Goal: Find contact information

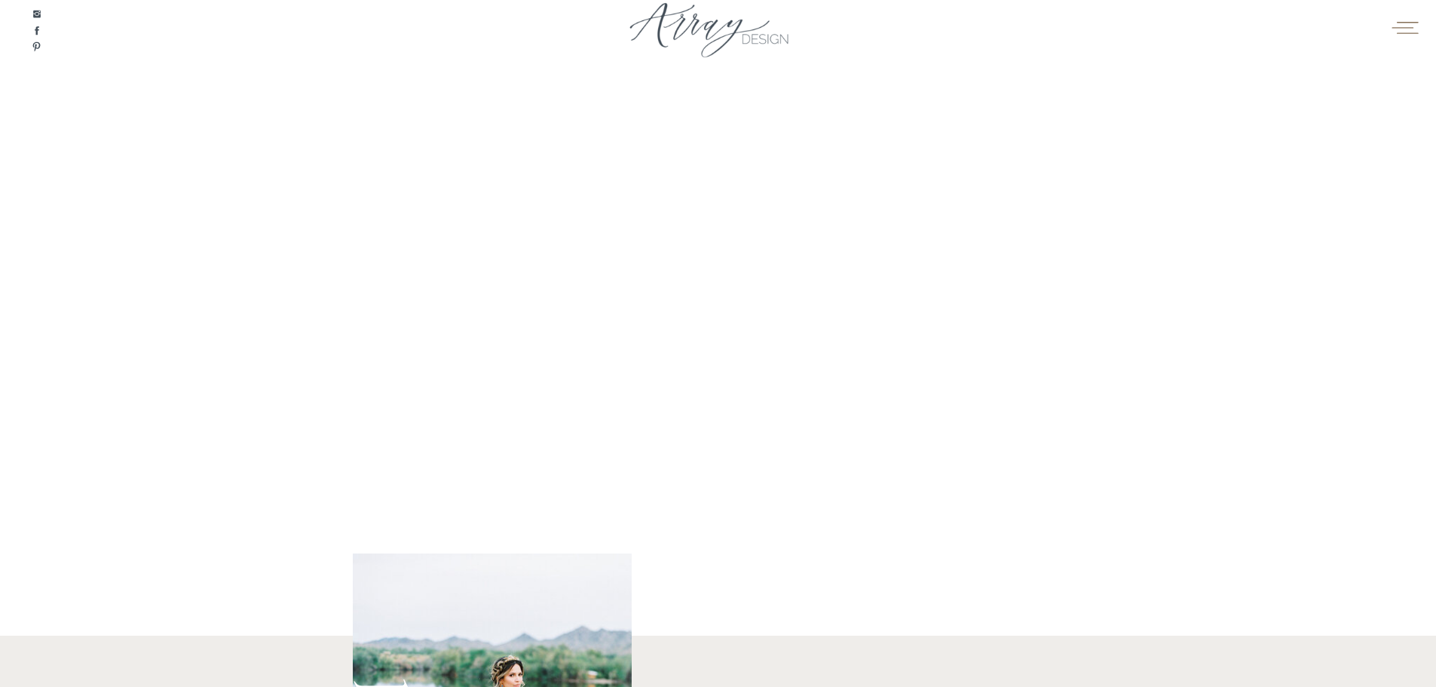
click at [1410, 16] on icon at bounding box center [1404, 27] width 29 height 23
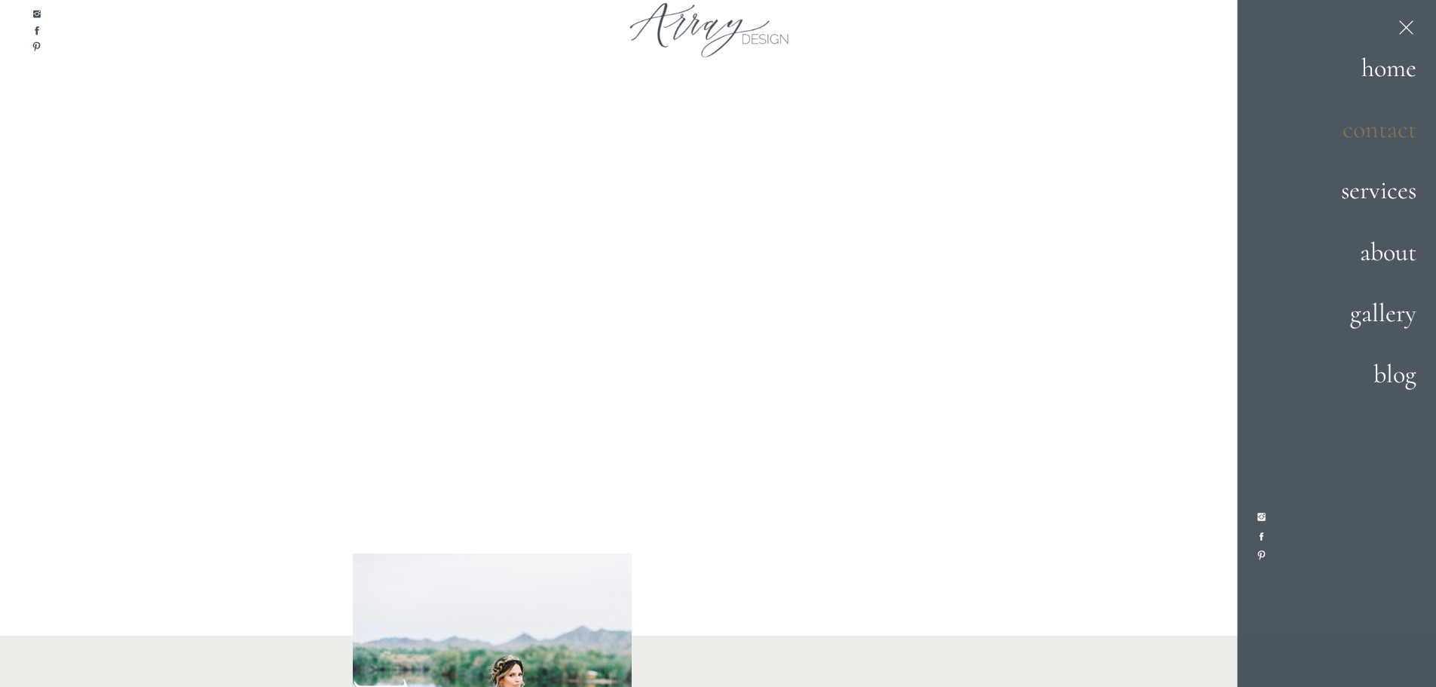
click at [1396, 136] on h2 "contact" at bounding box center [1364, 129] width 106 height 41
click at [1391, 249] on h2 "about" at bounding box center [1358, 252] width 118 height 41
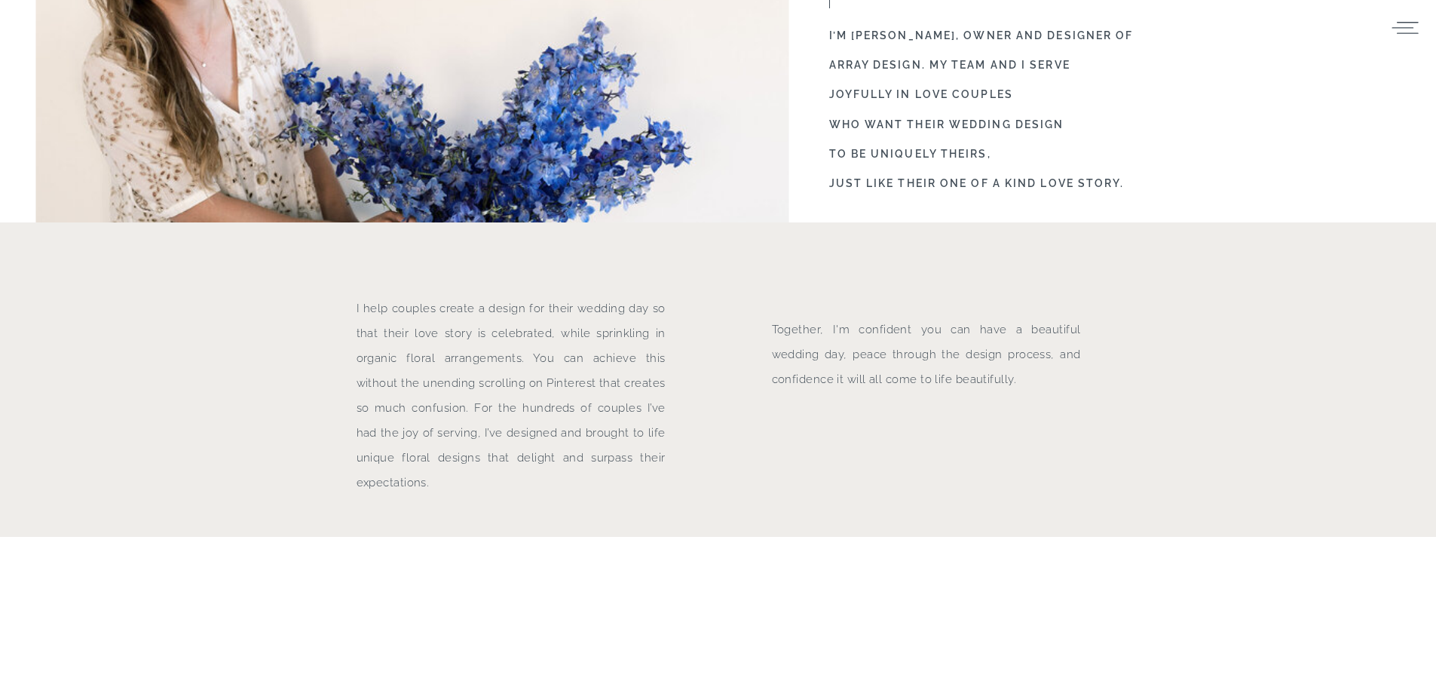
scroll to position [1357, 0]
